Goal: Use online tool/utility: Utilize a website feature to perform a specific function

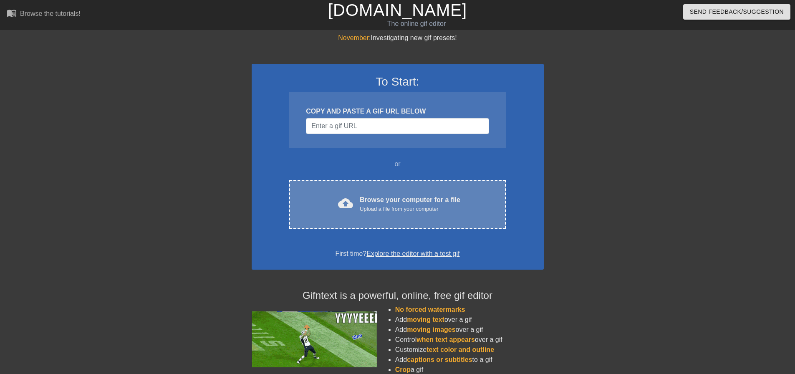
click at [397, 209] on div "Upload a file from your computer" at bounding box center [410, 209] width 101 height 8
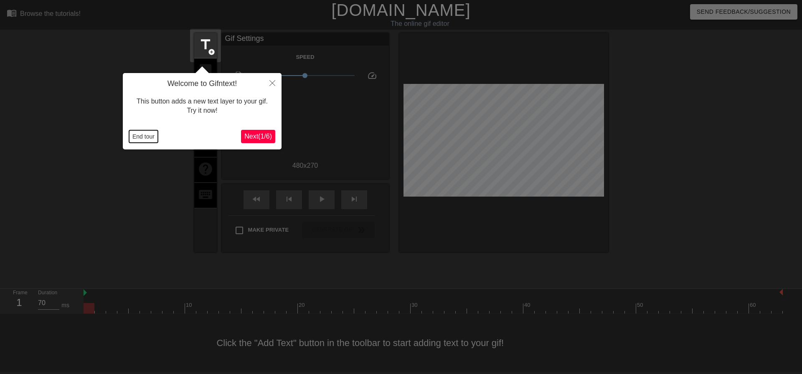
click at [139, 135] on button "End tour" at bounding box center [143, 136] width 29 height 13
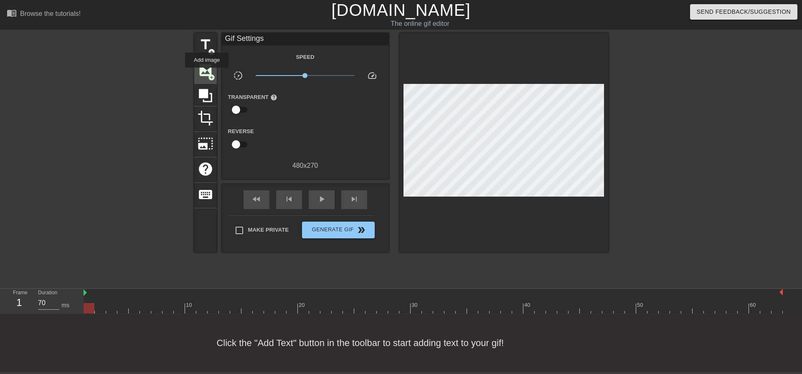
click at [207, 73] on span "image" at bounding box center [205, 70] width 16 height 16
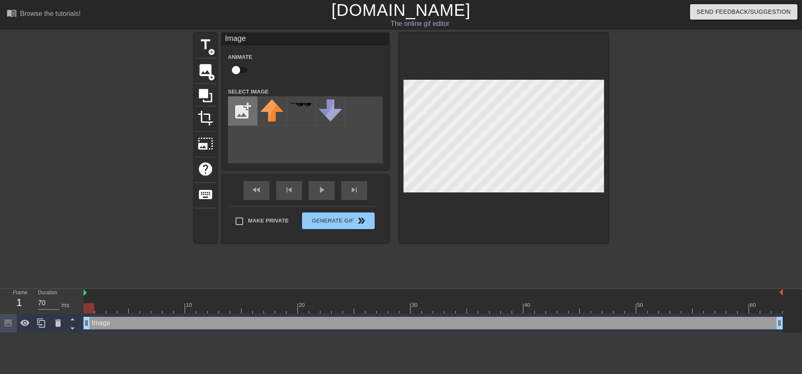
click at [249, 111] on input "file" at bounding box center [242, 111] width 28 height 28
type input "C:\fakepath\[US_STATE]-city-chiefs-logo.png"
click at [270, 113] on img at bounding box center [271, 108] width 23 height 18
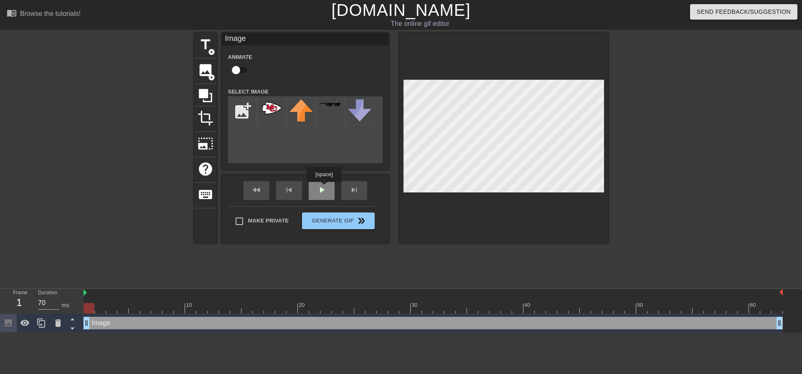
click at [324, 188] on div "fast_rewind skip_previous play_arrow skip_next" at bounding box center [305, 190] width 136 height 31
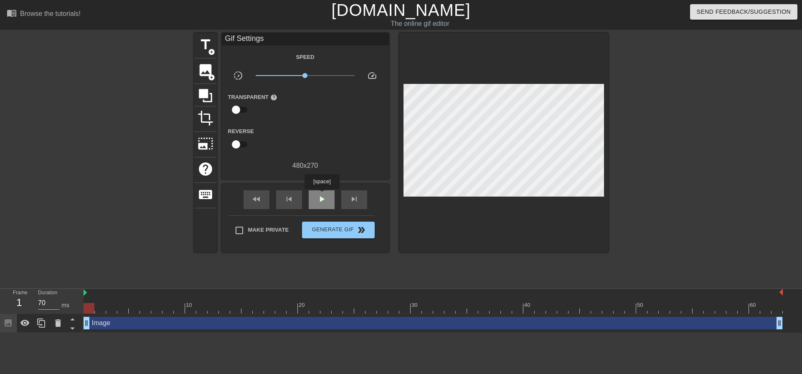
click at [322, 195] on span "play_arrow" at bounding box center [321, 199] width 10 height 10
type input "70"
click at [323, 202] on span "pause" at bounding box center [321, 199] width 10 height 10
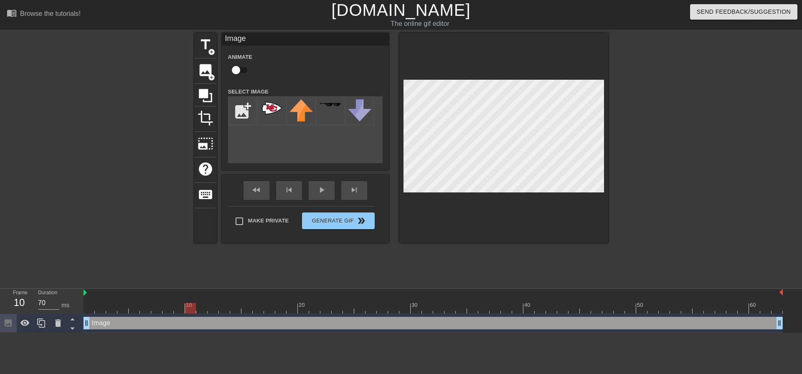
click at [88, 307] on div at bounding box center [433, 308] width 699 height 10
click at [242, 67] on input "checkbox" at bounding box center [236, 70] width 48 height 16
checkbox input "true"
click at [91, 322] on span "lens" at bounding box center [91, 323] width 4 height 4
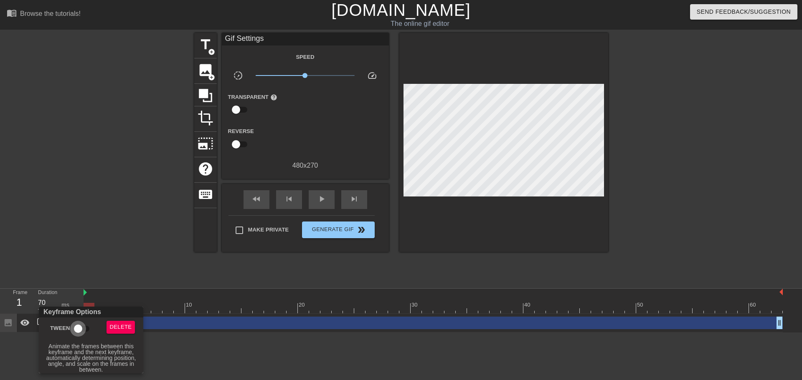
click at [84, 328] on input "Tween" at bounding box center [78, 329] width 48 height 16
checkbox input "true"
click at [210, 364] on div at bounding box center [401, 190] width 802 height 380
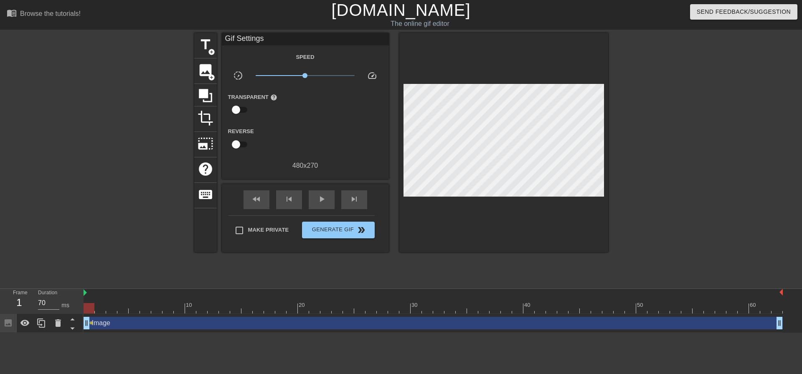
click at [111, 311] on div at bounding box center [433, 308] width 699 height 10
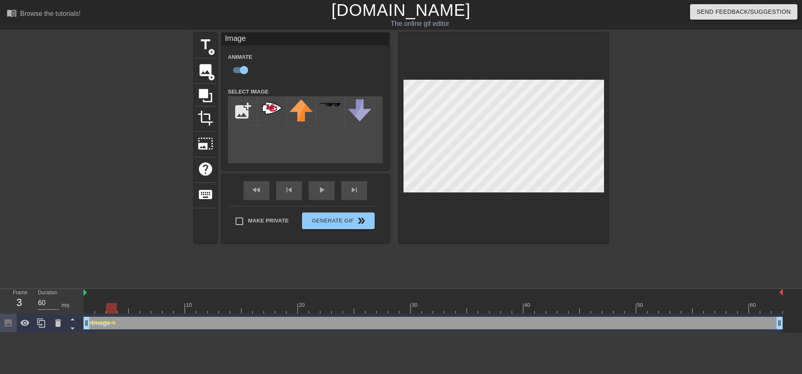
click at [135, 311] on div at bounding box center [433, 308] width 699 height 10
click at [147, 312] on div at bounding box center [433, 308] width 699 height 10
click at [167, 311] on div at bounding box center [433, 308] width 699 height 10
click at [204, 311] on div at bounding box center [433, 308] width 699 height 10
click at [186, 308] on div at bounding box center [433, 308] width 699 height 10
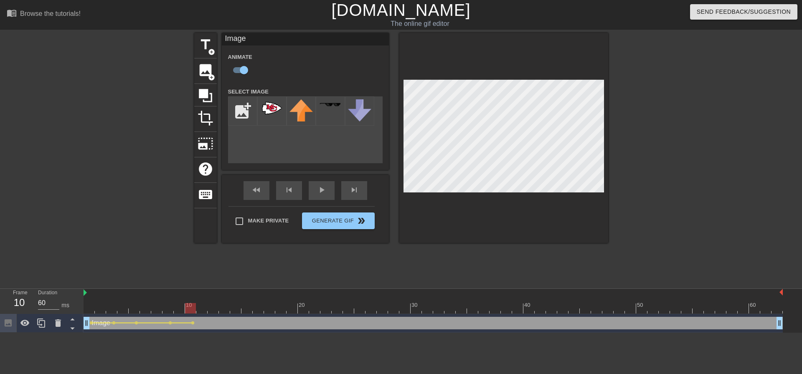
click at [202, 311] on div at bounding box center [433, 308] width 699 height 10
click at [215, 310] on div at bounding box center [433, 308] width 699 height 10
click at [226, 311] on div at bounding box center [433, 308] width 699 height 10
click at [248, 311] on div at bounding box center [433, 308] width 699 height 10
click at [267, 311] on div at bounding box center [433, 308] width 699 height 10
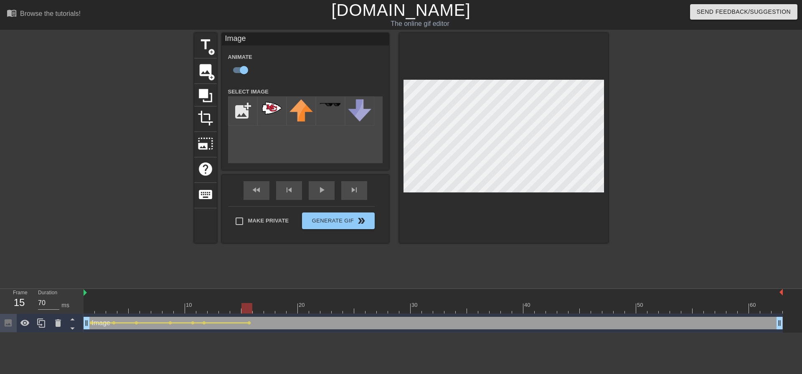
click at [252, 311] on div at bounding box center [433, 308] width 699 height 10
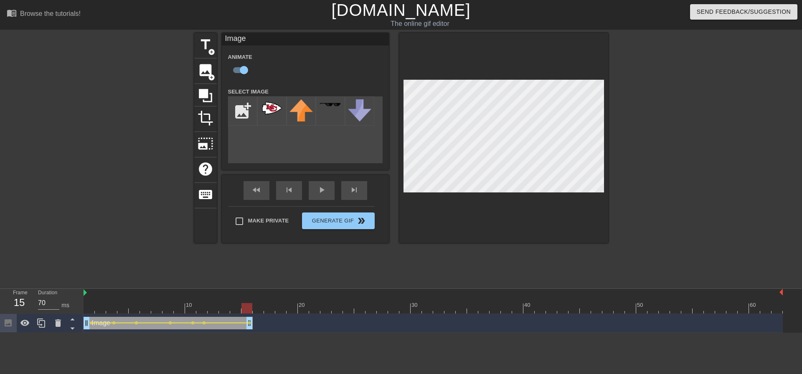
drag, startPoint x: 778, startPoint y: 323, endPoint x: 250, endPoint y: 330, distance: 527.8
click at [250, 330] on div "Image drag_handle drag_handle lens lens lens lens lens lens lens" at bounding box center [433, 323] width 699 height 19
click at [87, 304] on div at bounding box center [433, 308] width 699 height 10
click at [316, 197] on div "play_arrow" at bounding box center [322, 190] width 26 height 19
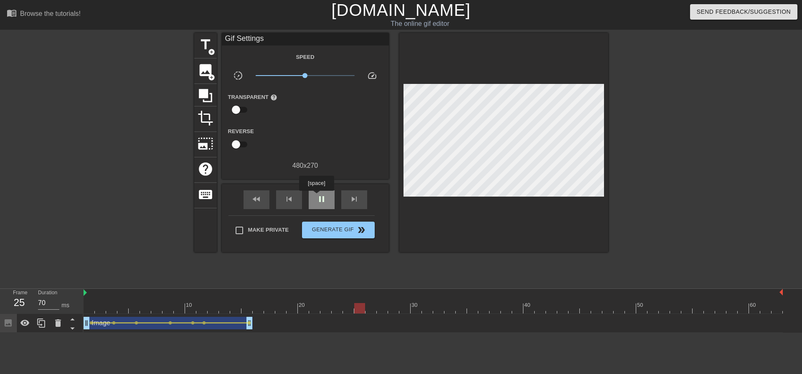
click at [316, 197] on span "pause" at bounding box center [321, 199] width 10 height 10
click at [259, 311] on div at bounding box center [433, 308] width 699 height 10
click at [40, 320] on icon at bounding box center [41, 323] width 10 height 10
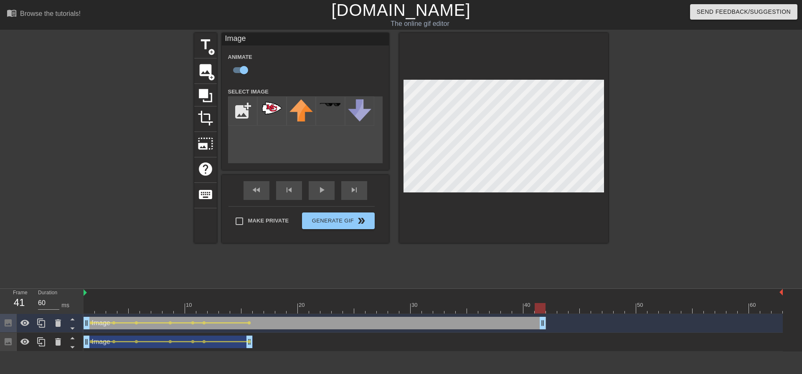
drag, startPoint x: 248, startPoint y: 327, endPoint x: 540, endPoint y: 329, distance: 292.3
click at [540, 329] on div "Image drag_handle drag_handle lens lens lens lens lens lens lens" at bounding box center [433, 323] width 699 height 19
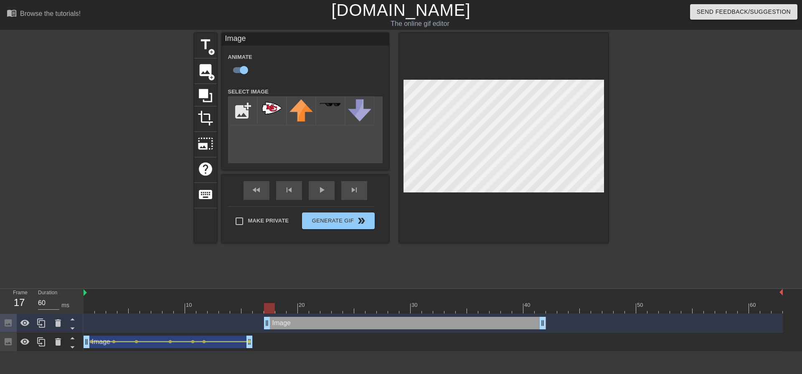
drag, startPoint x: 86, startPoint y: 325, endPoint x: 264, endPoint y: 332, distance: 178.0
click at [264, 332] on div "Image drag_handle drag_handle" at bounding box center [433, 323] width 699 height 19
drag, startPoint x: 248, startPoint y: 344, endPoint x: 254, endPoint y: 345, distance: 6.4
click at [243, 306] on div at bounding box center [433, 308] width 699 height 10
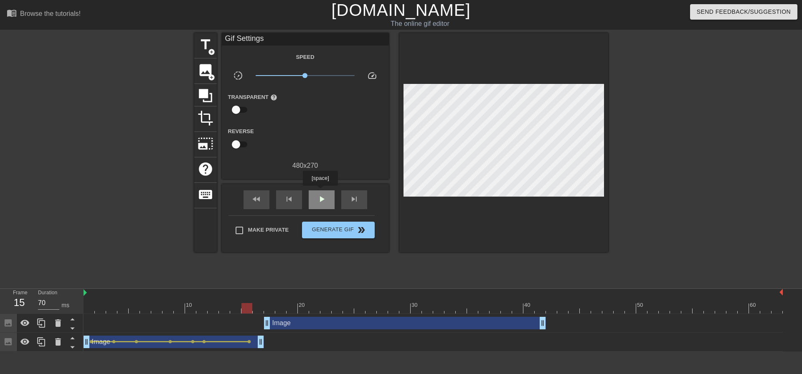
click at [320, 192] on div "play_arrow" at bounding box center [322, 199] width 26 height 19
click at [320, 192] on div "pause" at bounding box center [322, 199] width 26 height 19
drag, startPoint x: 269, startPoint y: 327, endPoint x: 299, endPoint y: 321, distance: 29.7
click at [252, 302] on div at bounding box center [246, 302] width 11 height 10
click at [319, 199] on span "play_arrow" at bounding box center [321, 199] width 10 height 10
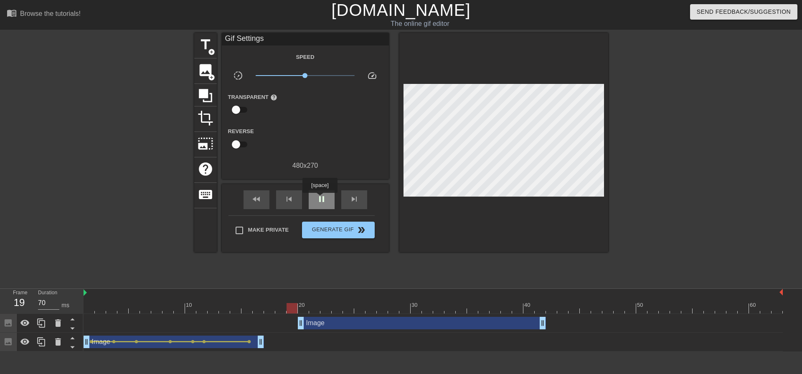
click at [319, 199] on span "pause" at bounding box center [321, 199] width 10 height 10
drag, startPoint x: 301, startPoint y: 326, endPoint x: 272, endPoint y: 327, distance: 28.4
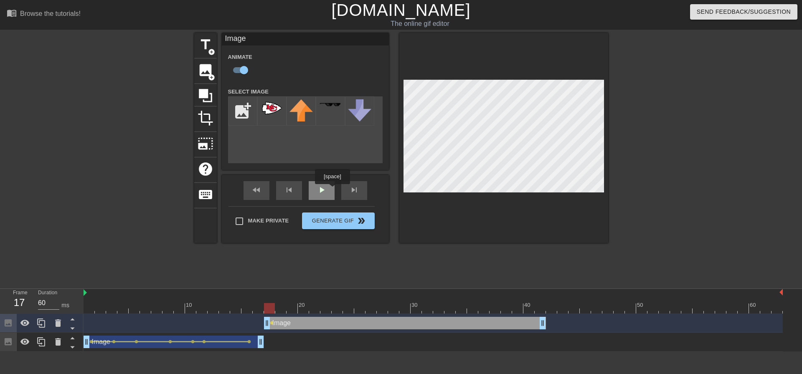
click at [332, 190] on div "play_arrow" at bounding box center [322, 190] width 26 height 19
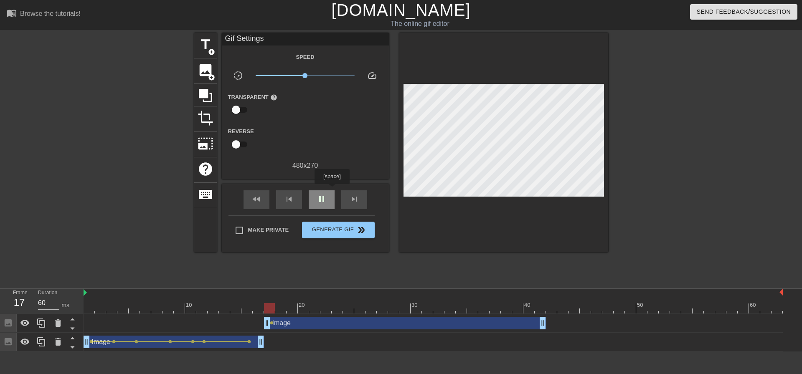
click at [332, 190] on div "pause" at bounding box center [322, 199] width 26 height 19
click at [332, 190] on div "play_arrow" at bounding box center [322, 199] width 26 height 19
click at [332, 190] on div "pause" at bounding box center [322, 199] width 26 height 19
click at [332, 190] on div "play_arrow" at bounding box center [322, 199] width 26 height 19
click at [332, 190] on div "pause" at bounding box center [322, 199] width 26 height 19
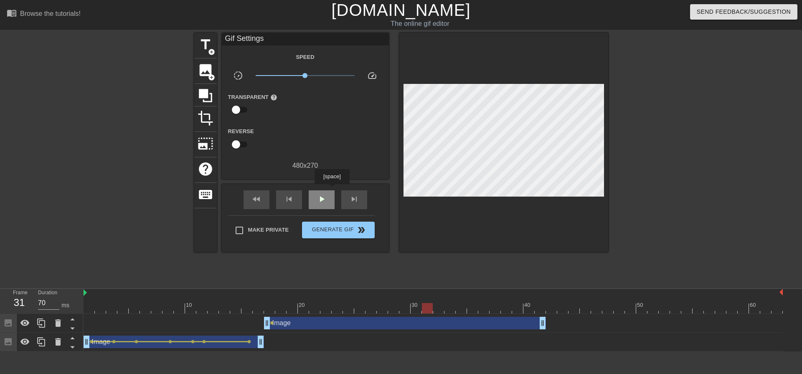
click at [332, 190] on div "play_arrow" at bounding box center [322, 199] width 26 height 19
click at [332, 190] on div "pause" at bounding box center [322, 199] width 26 height 19
drag, startPoint x: 542, startPoint y: 321, endPoint x: 499, endPoint y: 324, distance: 43.1
click at [38, 340] on icon at bounding box center [41, 342] width 10 height 10
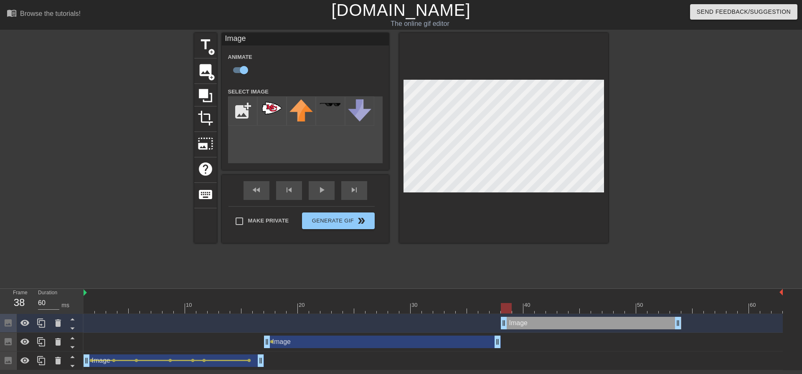
drag, startPoint x: 119, startPoint y: 325, endPoint x: 541, endPoint y: 330, distance: 421.7
click at [541, 330] on div "Image drag_handle drag_handle" at bounding box center [433, 323] width 699 height 19
click at [521, 313] on div at bounding box center [433, 308] width 699 height 10
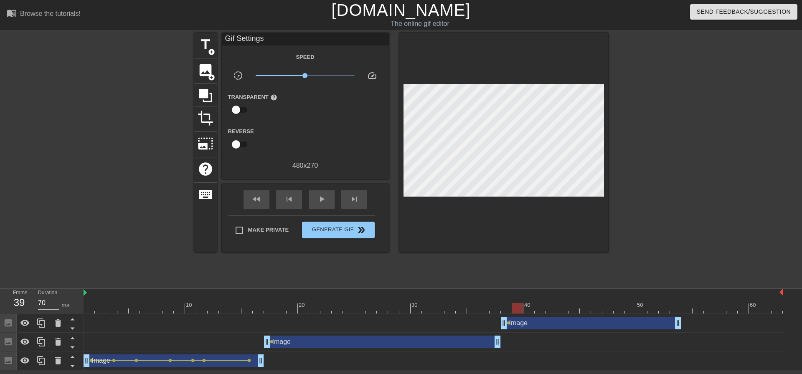
click at [534, 314] on div "10 20 30 40 50 60" at bounding box center [433, 301] width 699 height 25
click at [544, 310] on div at bounding box center [433, 308] width 699 height 10
click at [579, 306] on div at bounding box center [433, 308] width 699 height 10
click at [600, 309] on div at bounding box center [433, 308] width 699 height 10
click at [609, 308] on div at bounding box center [433, 308] width 699 height 10
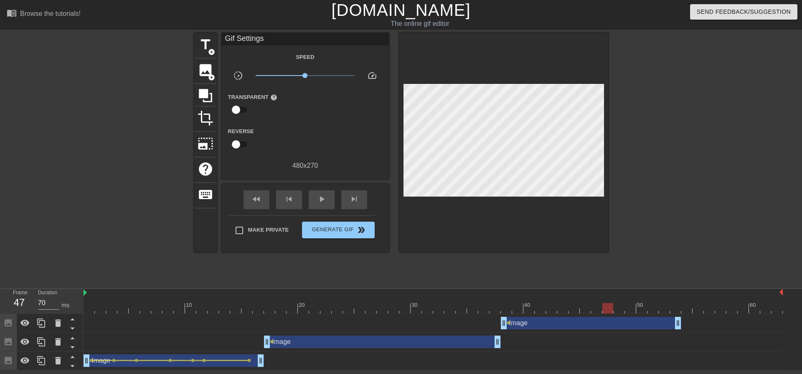
click at [618, 309] on div at bounding box center [433, 308] width 699 height 10
click at [627, 308] on div at bounding box center [433, 308] width 699 height 10
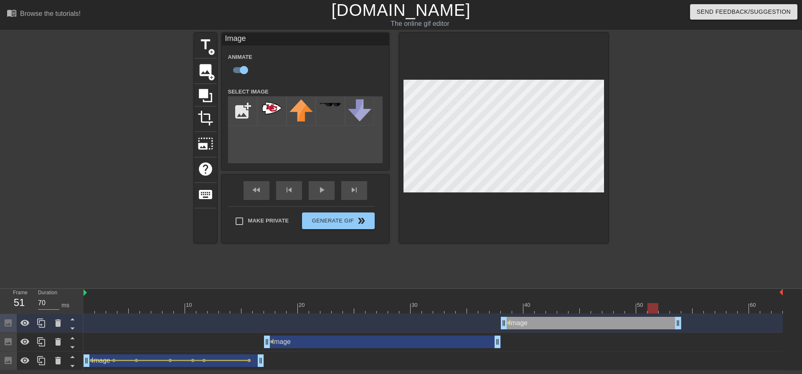
click at [656, 307] on div at bounding box center [433, 308] width 699 height 10
type input "60"
click at [642, 312] on div at bounding box center [433, 308] width 699 height 10
click at [643, 323] on span "lens" at bounding box center [644, 323] width 4 height 4
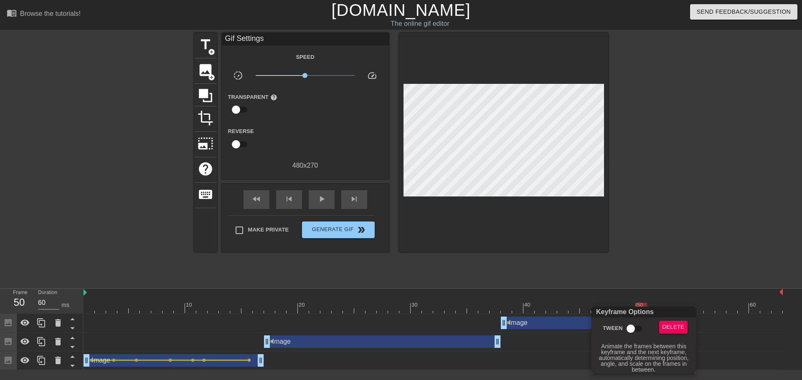
click at [636, 326] on input "Tween" at bounding box center [631, 329] width 48 height 16
checkbox input "true"
click at [656, 256] on div at bounding box center [401, 190] width 802 height 380
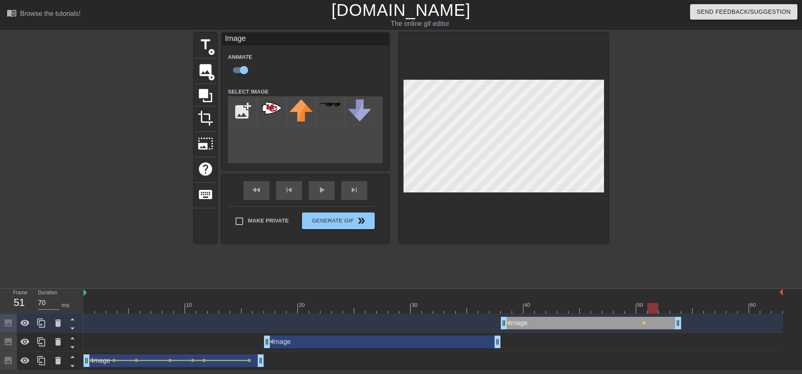
click at [655, 308] on div at bounding box center [433, 308] width 699 height 10
click at [667, 311] on div at bounding box center [433, 308] width 699 height 10
click at [675, 310] on div at bounding box center [433, 308] width 699 height 10
click at [315, 190] on div "play_arrow" at bounding box center [322, 190] width 26 height 19
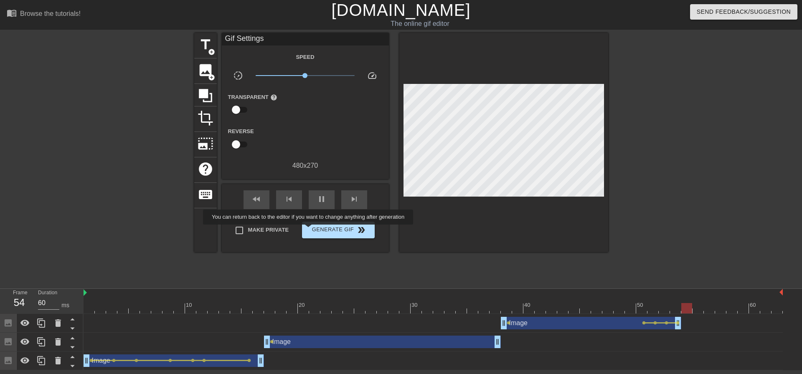
type input "70"
click at [309, 230] on span "Generate Gif double_arrow" at bounding box center [338, 230] width 66 height 10
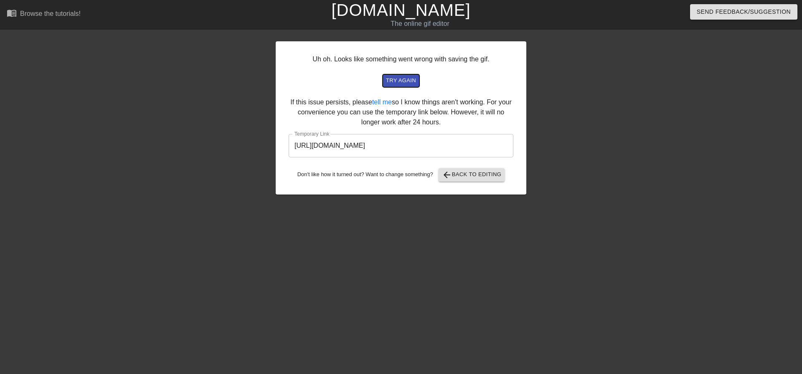
click at [410, 80] on span "try again" at bounding box center [401, 81] width 30 height 10
click at [486, 175] on span "arrow_back Back to Editing" at bounding box center [472, 175] width 60 height 10
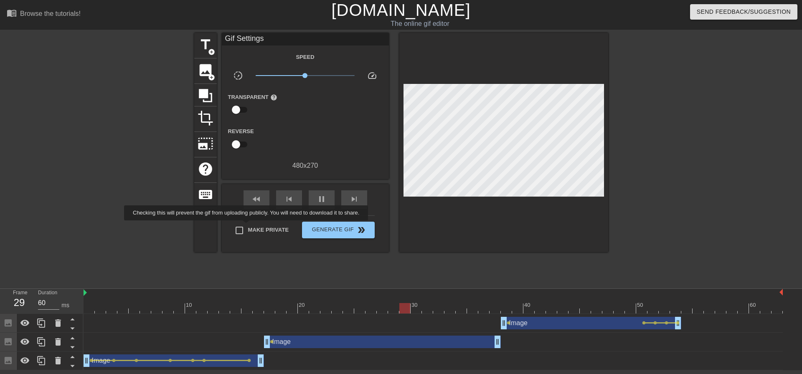
type input "70"
click at [252, 226] on span "Make Private" at bounding box center [268, 230] width 41 height 8
click at [248, 226] on input "Make Private" at bounding box center [239, 231] width 18 height 18
checkbox input "true"
type input "70"
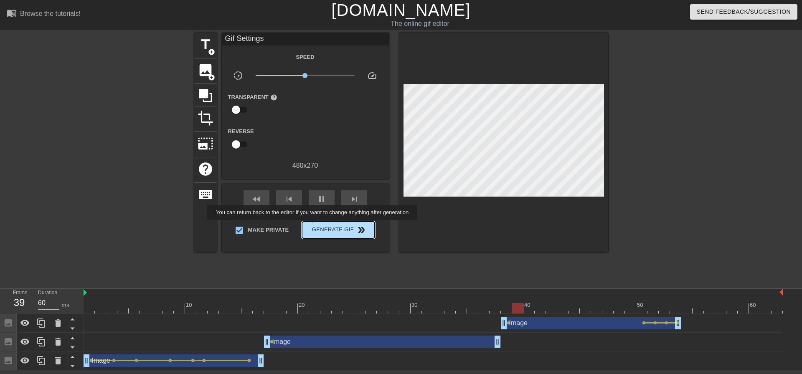
click at [313, 226] on span "Generate Gif double_arrow" at bounding box center [338, 230] width 66 height 10
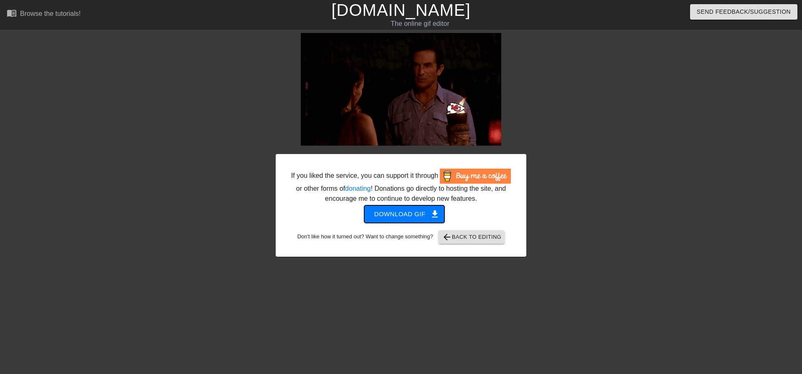
click at [401, 215] on span "Download gif get_app" at bounding box center [404, 214] width 61 height 11
